Goal: Task Accomplishment & Management: Manage account settings

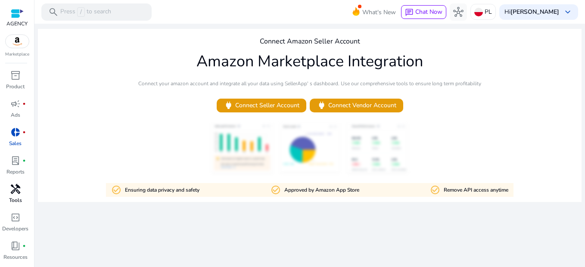
click at [21, 190] on div "handyman" at bounding box center [15, 189] width 24 height 14
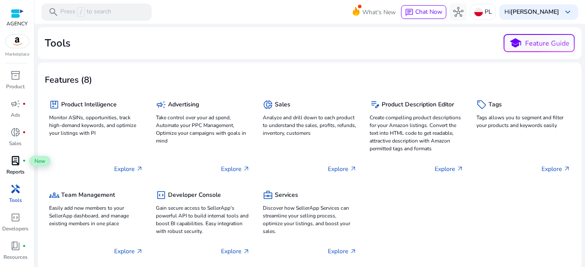
click at [21, 162] on div "lab_profile fiber_manual_record" at bounding box center [15, 161] width 24 height 14
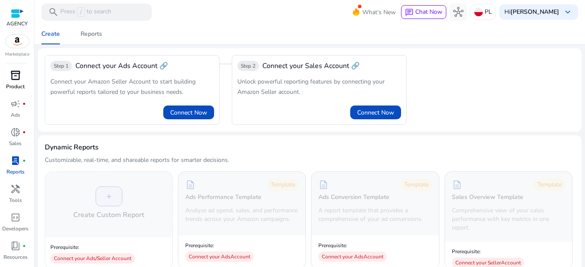
click at [19, 83] on p "Product" at bounding box center [15, 87] width 19 height 8
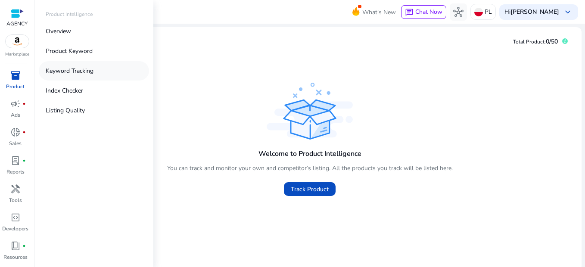
click at [72, 72] on p "Keyword Tracking" at bounding box center [70, 70] width 48 height 9
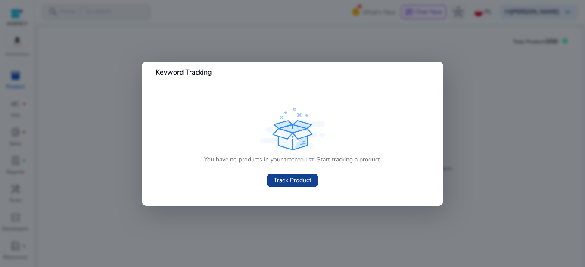
click at [286, 184] on span "Track Product" at bounding box center [292, 180] width 38 height 9
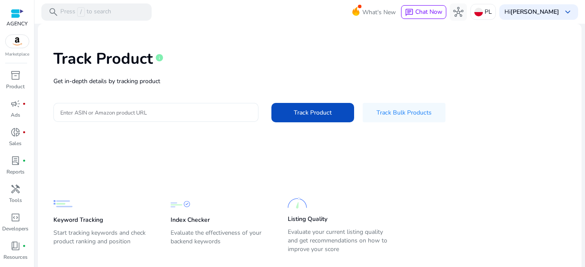
click at [93, 110] on input "Enter ASIN or Amazon product URL" at bounding box center [155, 112] width 191 height 9
click at [155, 107] on div at bounding box center [155, 112] width 191 height 19
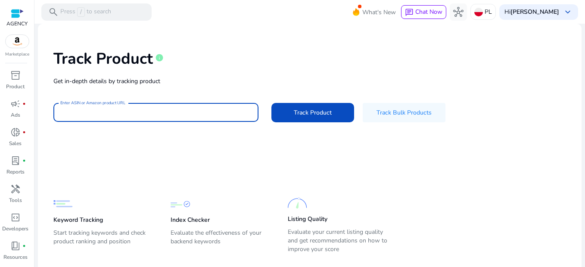
paste input "**********"
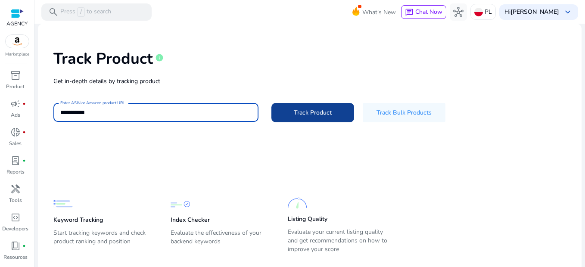
click at [295, 114] on span "Track Product" at bounding box center [313, 112] width 38 height 9
type input "**********"
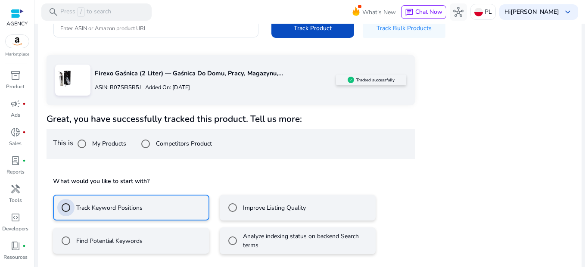
scroll to position [123, 0]
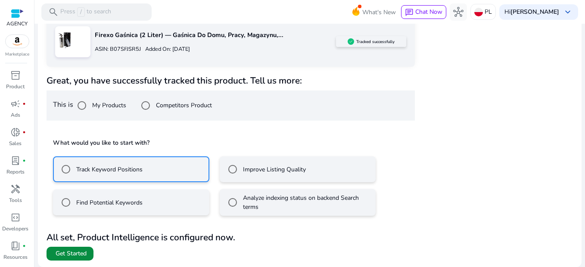
click at [82, 253] on span "Get Started" at bounding box center [71, 253] width 31 height 9
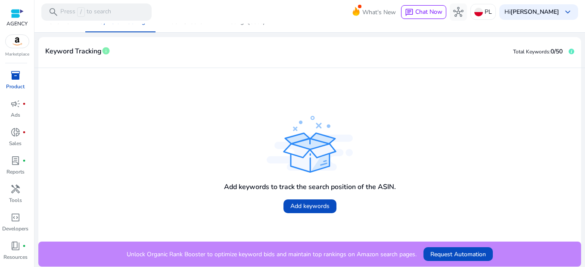
scroll to position [67, 0]
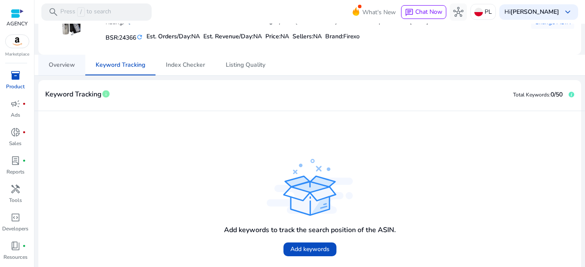
click at [62, 65] on span "Overview" at bounding box center [62, 65] width 26 height 6
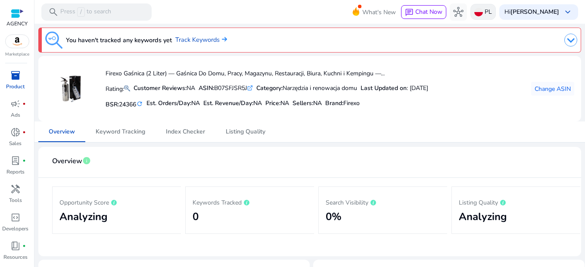
click at [483, 14] on img at bounding box center [478, 12] width 9 height 9
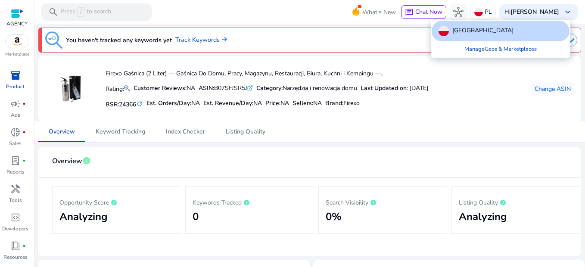
click at [501, 10] on div at bounding box center [292, 133] width 585 height 267
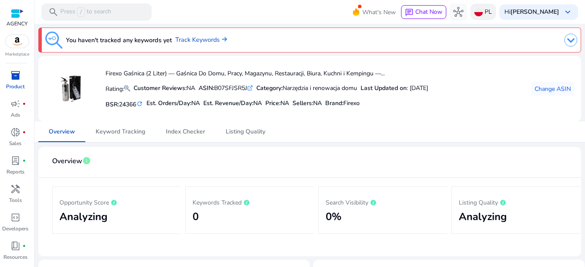
click at [483, 16] on img at bounding box center [478, 12] width 9 height 9
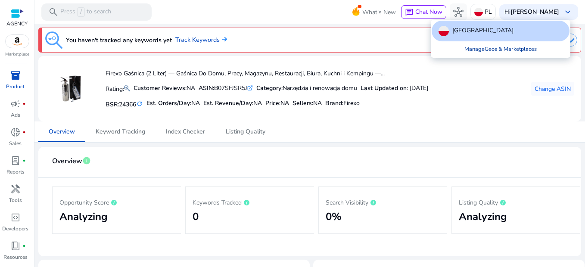
click at [498, 50] on link "Manage Geos & Marketplaces" at bounding box center [500, 49] width 86 height 16
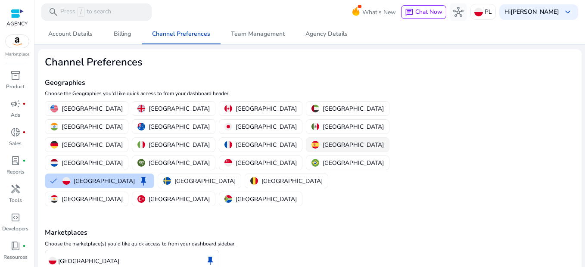
click at [306, 138] on button "[GEOGRAPHIC_DATA]" at bounding box center [347, 145] width 83 height 14
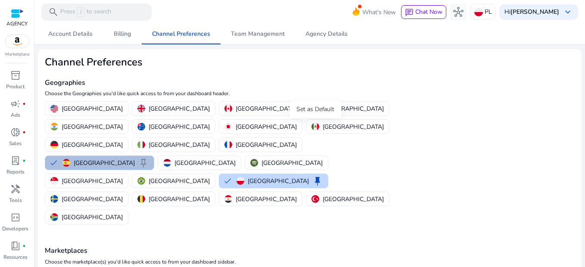
click at [149, 158] on span "keep" at bounding box center [143, 163] width 10 height 10
click at [202, 140] on p "[GEOGRAPHIC_DATA]" at bounding box center [179, 144] width 61 height 9
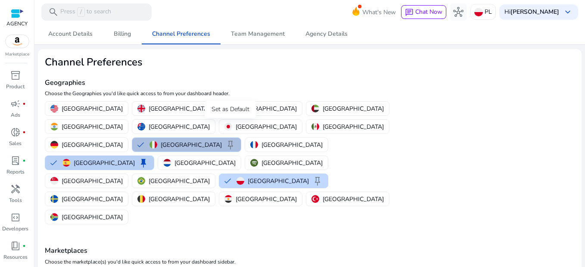
click at [232, 140] on span "keep" at bounding box center [230, 145] width 10 height 10
click at [149, 108] on p "[GEOGRAPHIC_DATA]" at bounding box center [179, 108] width 61 height 9
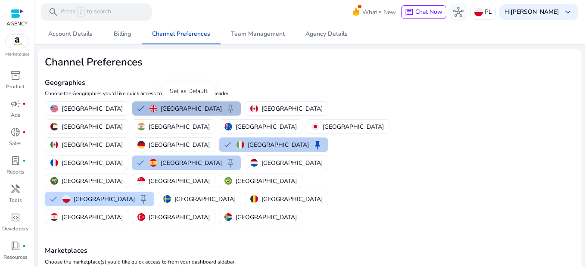
click at [225, 109] on span "keep" at bounding box center [230, 108] width 10 height 10
click at [123, 158] on p "[GEOGRAPHIC_DATA]" at bounding box center [92, 162] width 61 height 9
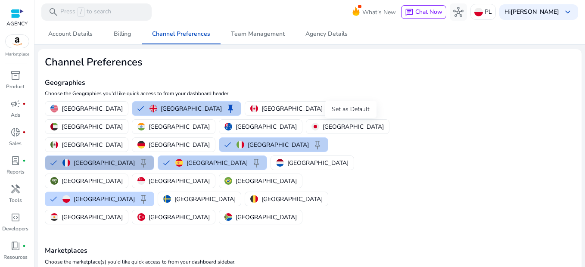
click at [149, 158] on span "keep" at bounding box center [143, 163] width 10 height 10
click at [225, 109] on span "keep" at bounding box center [230, 108] width 10 height 10
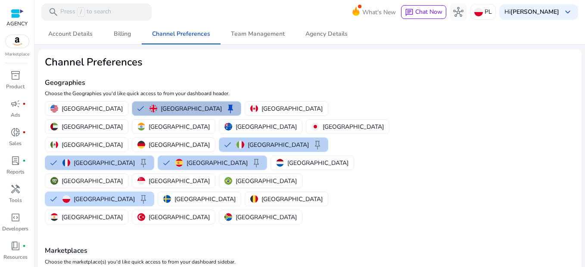
click at [454, 101] on mat-card "Channel Preferences Geographies Choose the Geographies you'd like quick access …" at bounding box center [309, 233] width 543 height 368
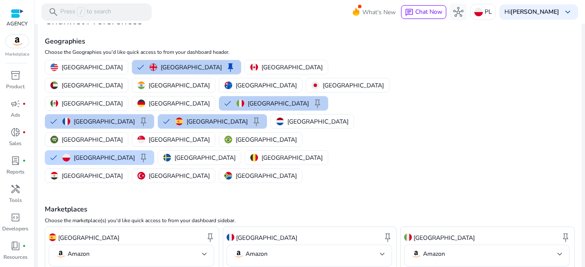
scroll to position [96, 0]
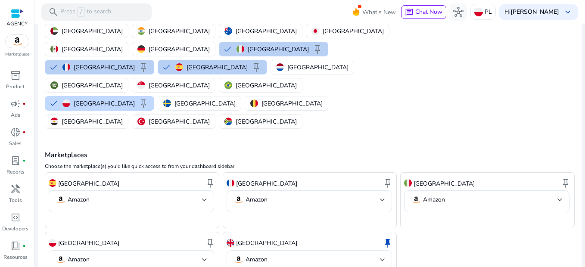
click at [380, 258] on div at bounding box center [382, 259] width 5 height 3
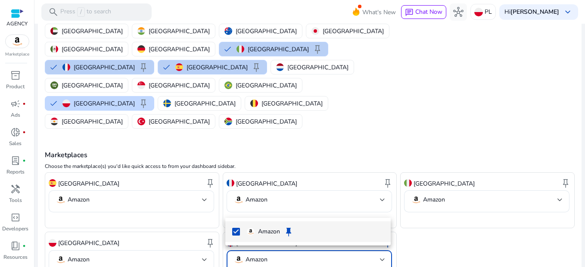
click at [421, 206] on div at bounding box center [292, 133] width 585 height 267
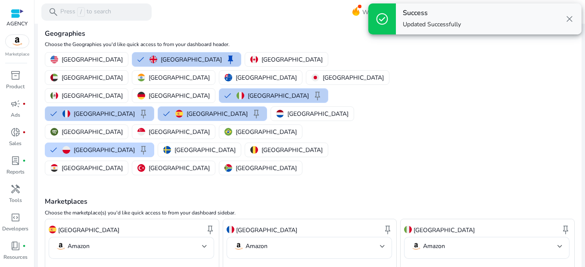
scroll to position [0, 0]
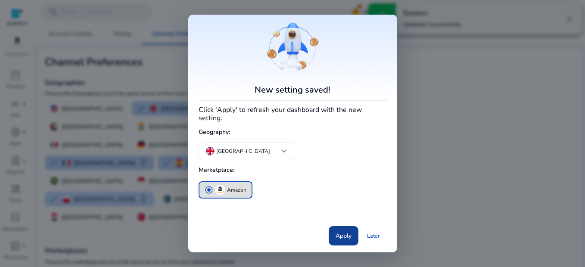
click at [339, 233] on span "Apply" at bounding box center [343, 235] width 16 height 9
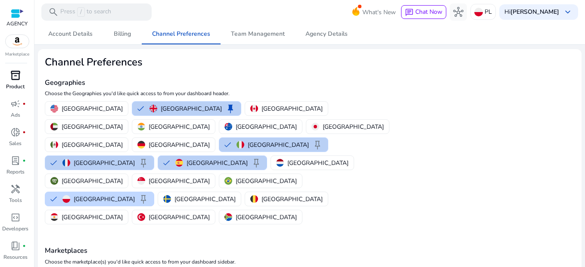
click at [22, 87] on p "Product" at bounding box center [15, 87] width 19 height 8
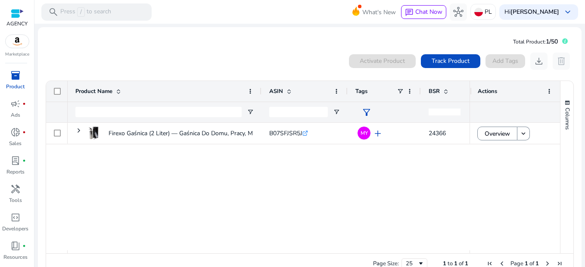
click at [215, 67] on div "0 products selected Activate Product Track Product Add Tags download delete" at bounding box center [309, 61] width 529 height 17
click at [441, 66] on span at bounding box center [450, 61] width 59 height 21
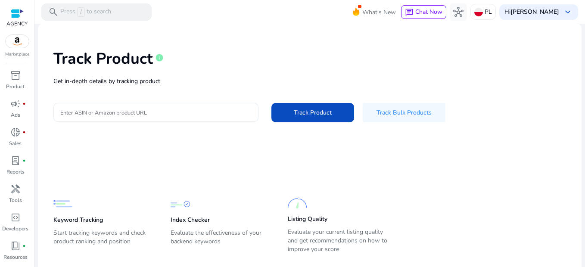
click at [213, 105] on div at bounding box center [155, 112] width 191 height 19
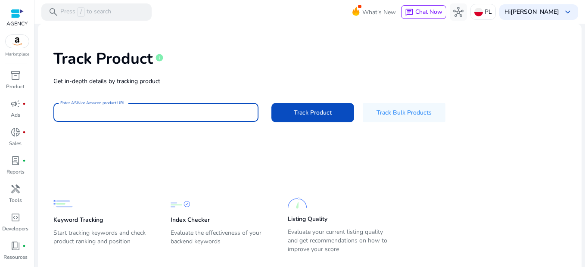
paste input "**********"
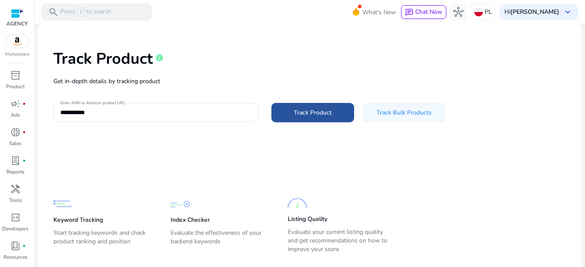
click at [314, 116] on span "Track Product" at bounding box center [313, 112] width 38 height 9
type input "**********"
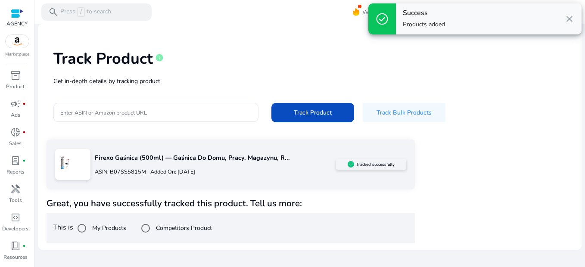
click at [570, 18] on span "close" at bounding box center [569, 19] width 10 height 10
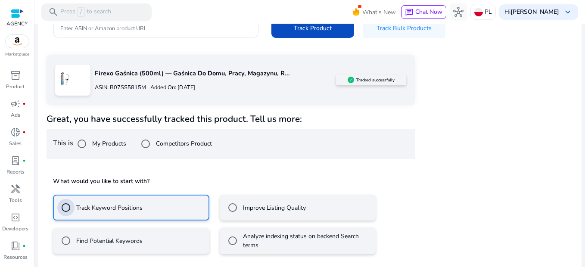
scroll to position [123, 0]
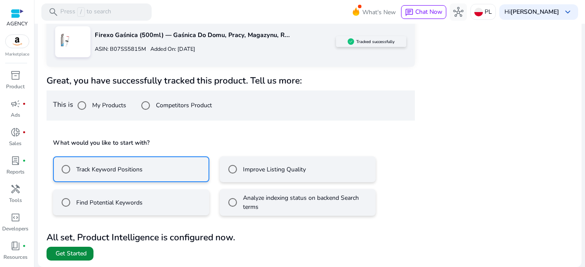
click at [76, 251] on span "Get Started" at bounding box center [71, 253] width 31 height 9
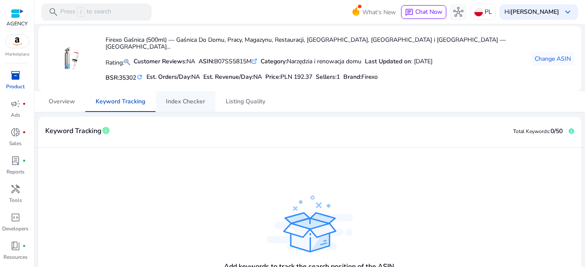
scroll to position [24, 0]
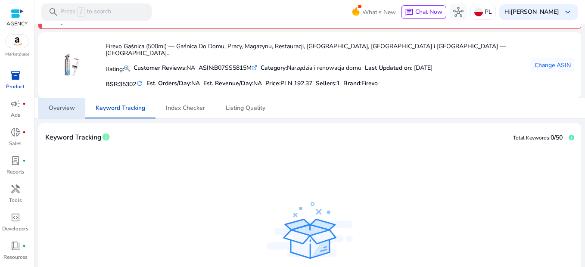
drag, startPoint x: 71, startPoint y: 106, endPoint x: 81, endPoint y: 105, distance: 9.5
click at [71, 106] on span "Overview" at bounding box center [62, 108] width 26 height 6
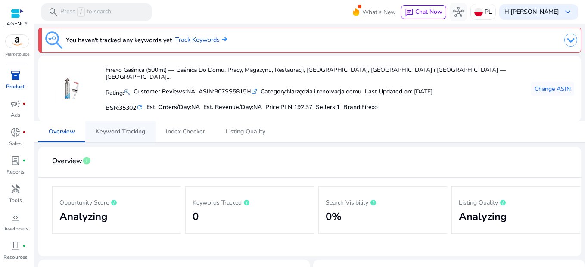
click at [124, 123] on span "Keyword Tracking" at bounding box center [121, 131] width 50 height 21
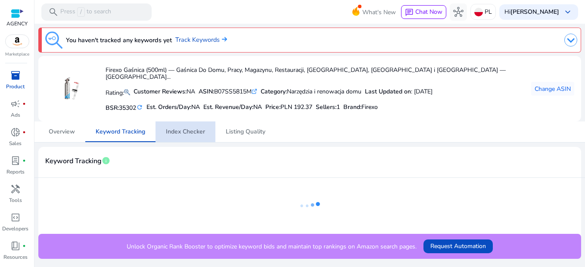
click at [192, 134] on span "Index Checker" at bounding box center [185, 132] width 39 height 6
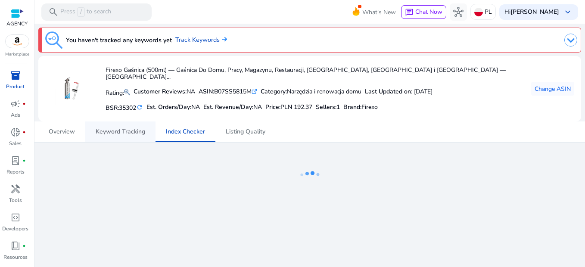
click at [133, 131] on span "Keyword Tracking" at bounding box center [121, 132] width 50 height 6
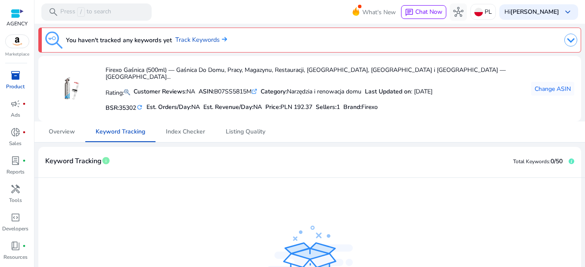
click at [565, 41] on img at bounding box center [570, 40] width 13 height 13
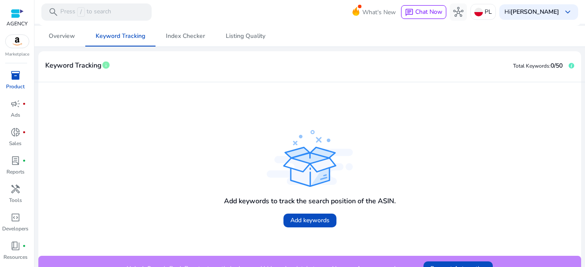
scroll to position [215, 0]
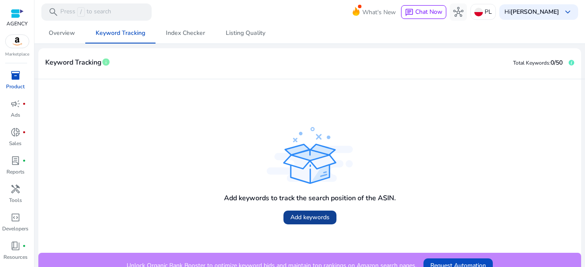
click at [308, 216] on span "Add keywords" at bounding box center [309, 217] width 39 height 9
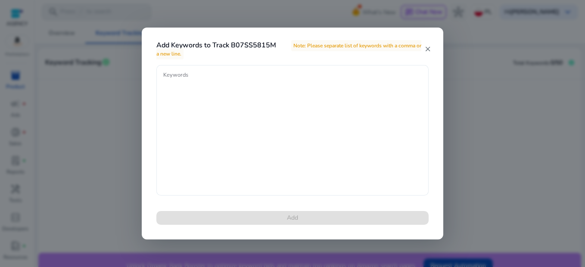
click at [260, 104] on textarea "Keywords" at bounding box center [292, 130] width 258 height 122
paste textarea "**********"
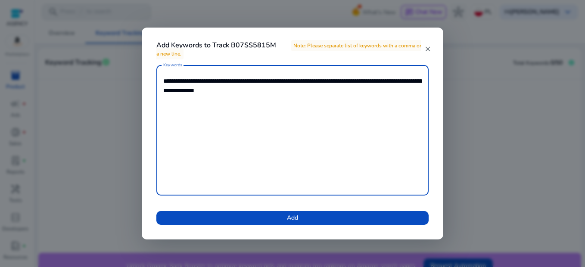
drag, startPoint x: 246, startPoint y: 78, endPoint x: 212, endPoint y: 77, distance: 34.0
click at [212, 77] on textarea "**********" at bounding box center [292, 130] width 258 height 122
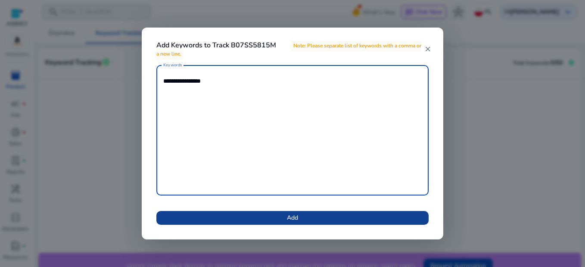
type textarea "**********"
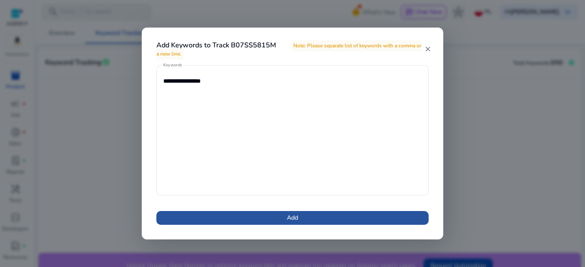
click at [306, 217] on span at bounding box center [292, 218] width 272 height 21
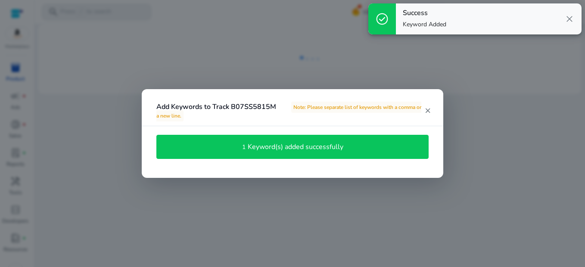
click at [403, 143] on div "1 Keyword(s) added successfully" at bounding box center [292, 147] width 263 height 15
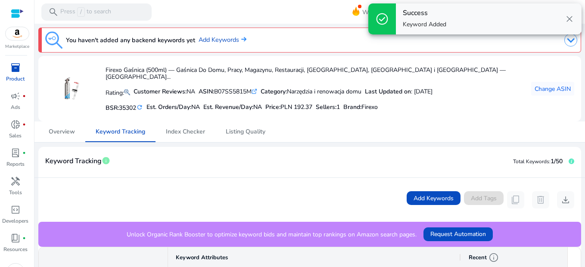
click at [567, 19] on span "close" at bounding box center [569, 19] width 10 height 10
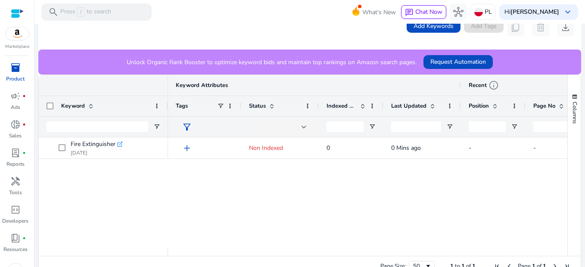
scroll to position [183, 0]
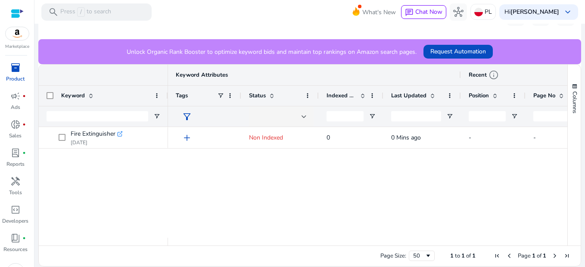
click at [249, 156] on div "add Non Indexed 0 0 Mins ago - - NA NA" at bounding box center [367, 182] width 399 height 111
click at [280, 246] on div "Page Size: 50 1 to 1 of 1 Page 1 of 1" at bounding box center [310, 255] width 542 height 21
click at [12, 183] on span "handyman" at bounding box center [15, 181] width 10 height 10
